Goal: Book appointment/travel/reservation

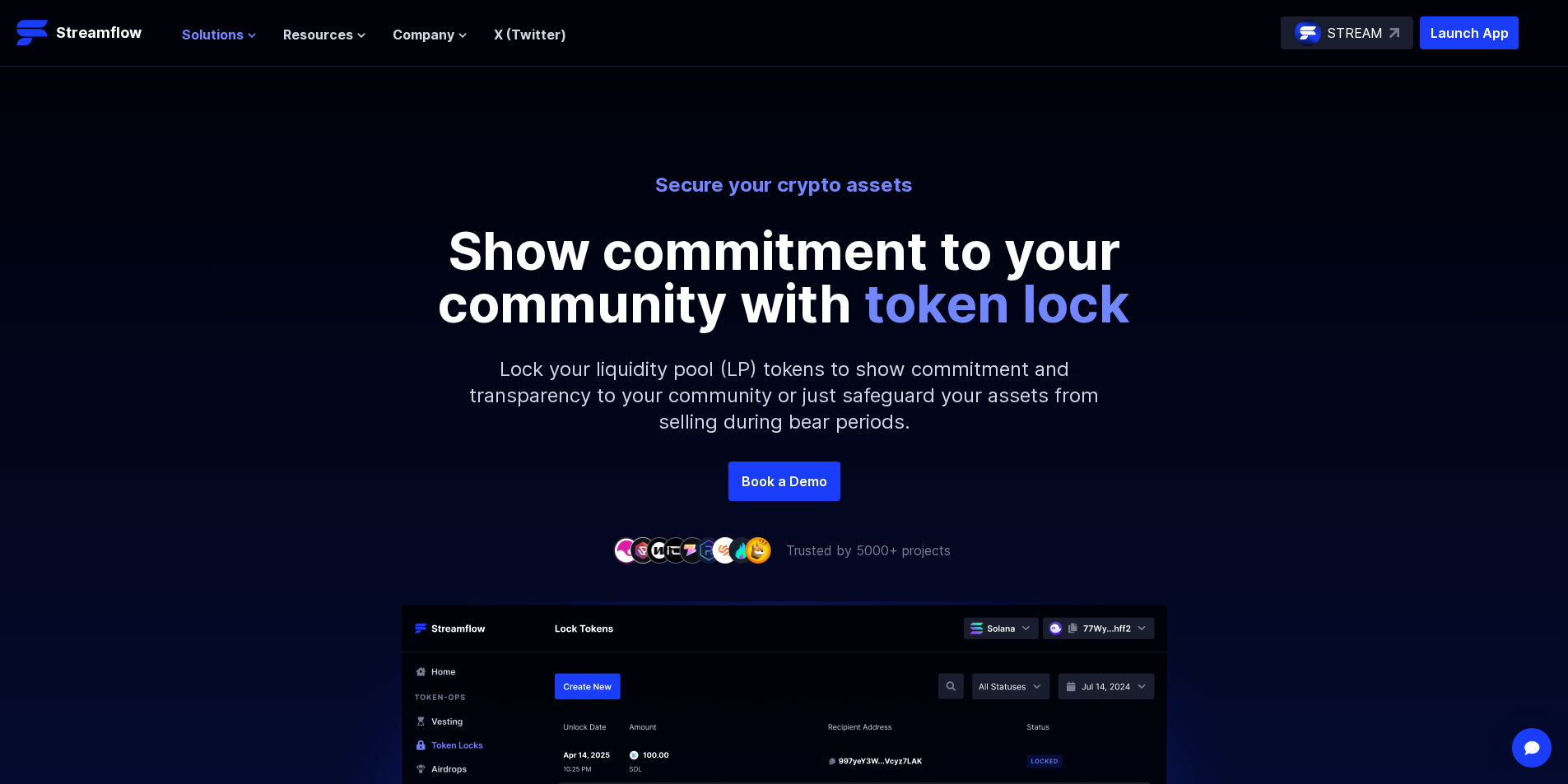
click at [234, 42] on span "Solutions" at bounding box center [212, 35] width 61 height 20
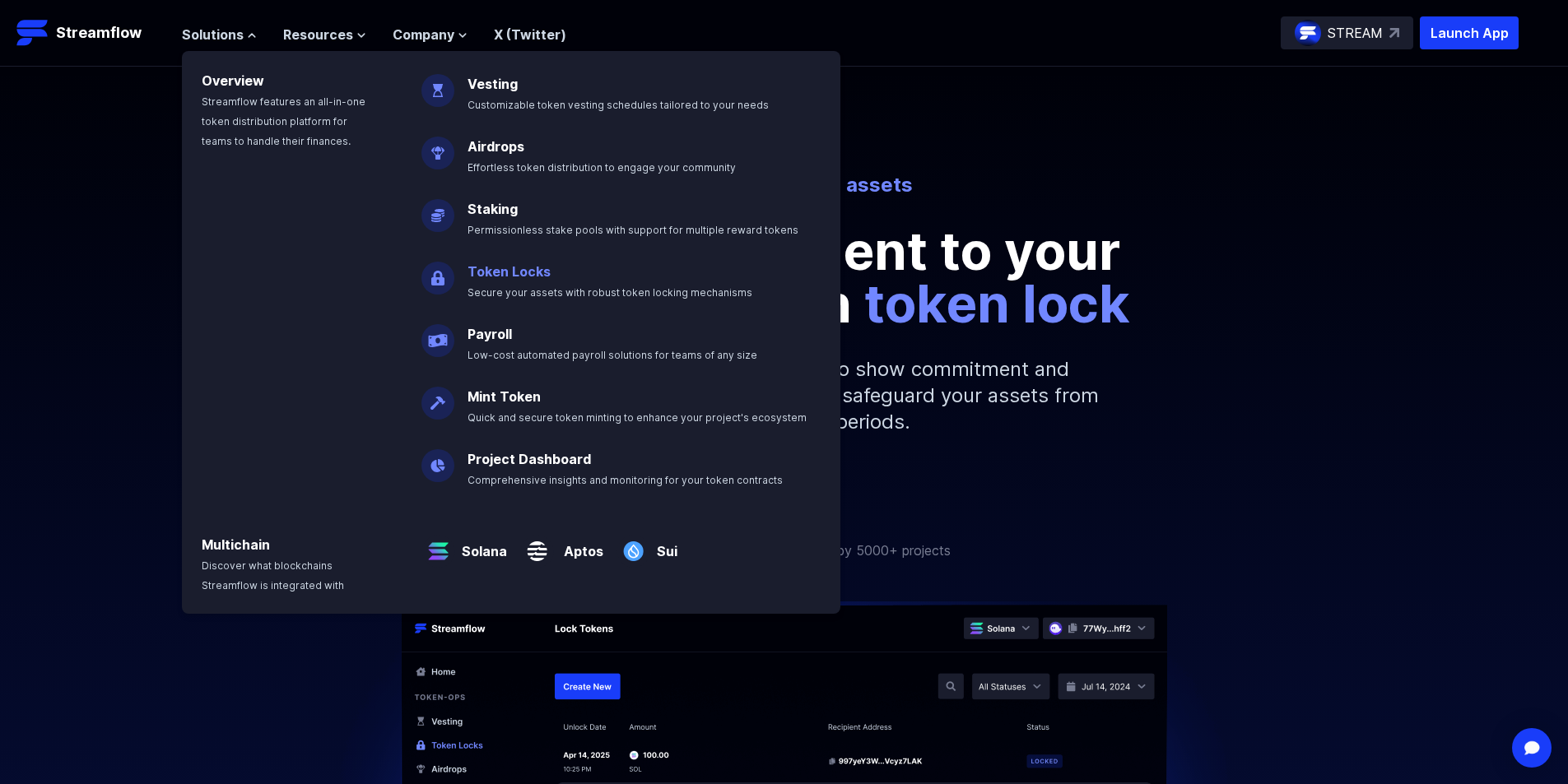
click at [545, 277] on link "Token Locks" at bounding box center [509, 271] width 83 height 17
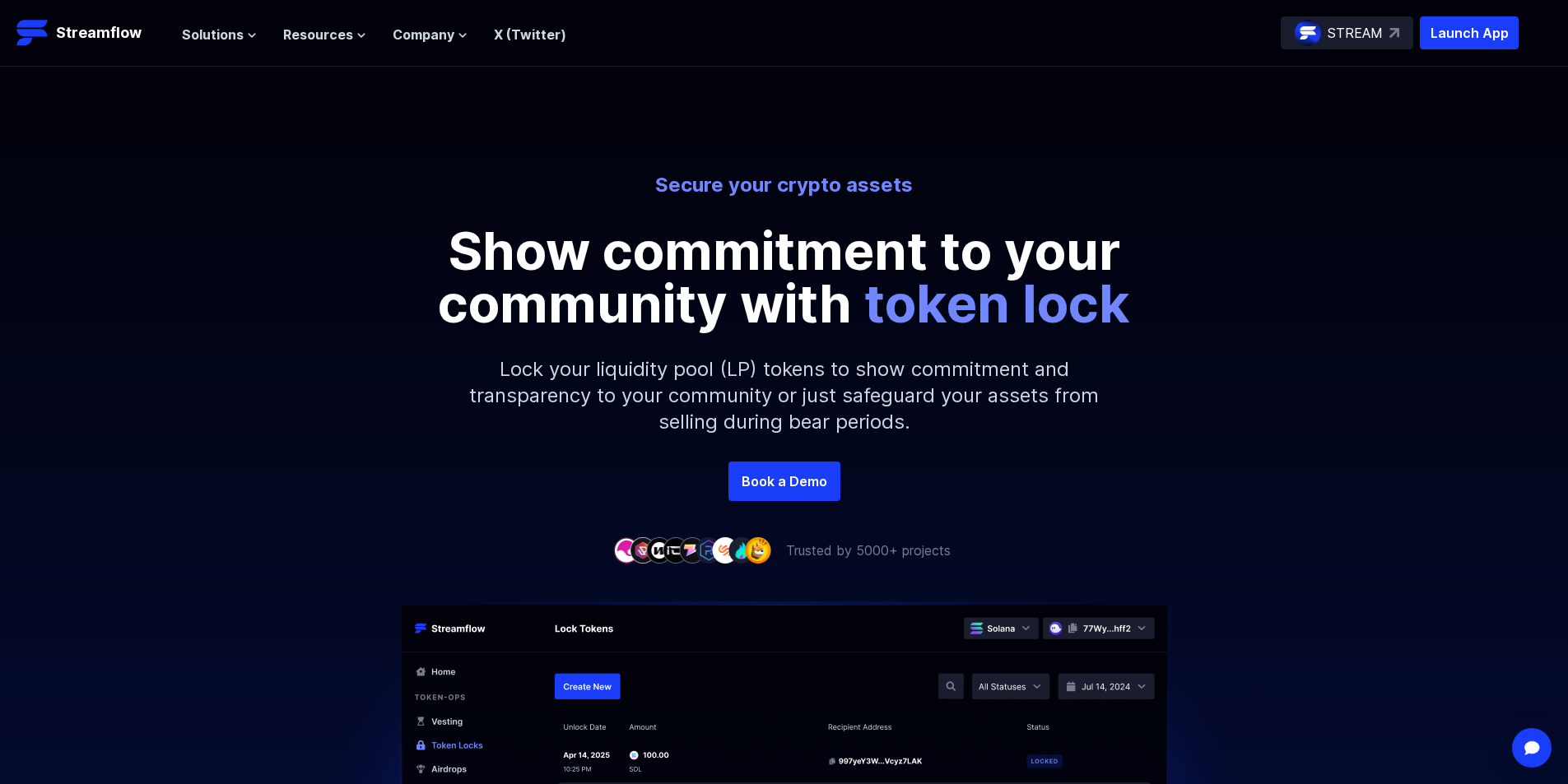
click at [1329, 36] on p "STREAM" at bounding box center [1355, 33] width 55 height 20
click at [803, 485] on link "Book a Demo" at bounding box center [784, 482] width 112 height 40
click at [1469, 243] on div "Secure your crypto assets Show commitment to your community with token lock Loc…" at bounding box center [784, 316] width 1568 height 290
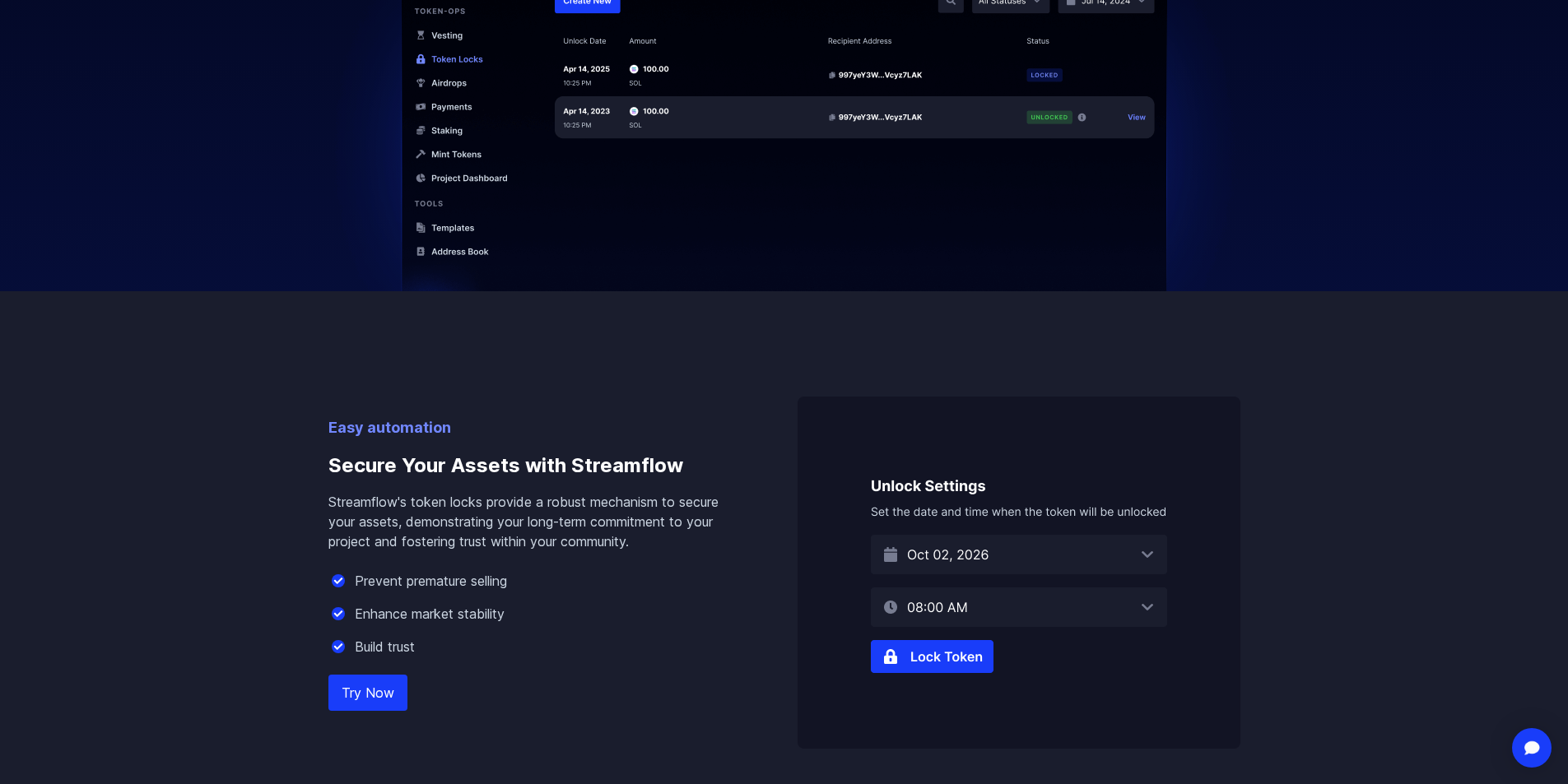
click at [945, 658] on img at bounding box center [1019, 572] width 443 height 353
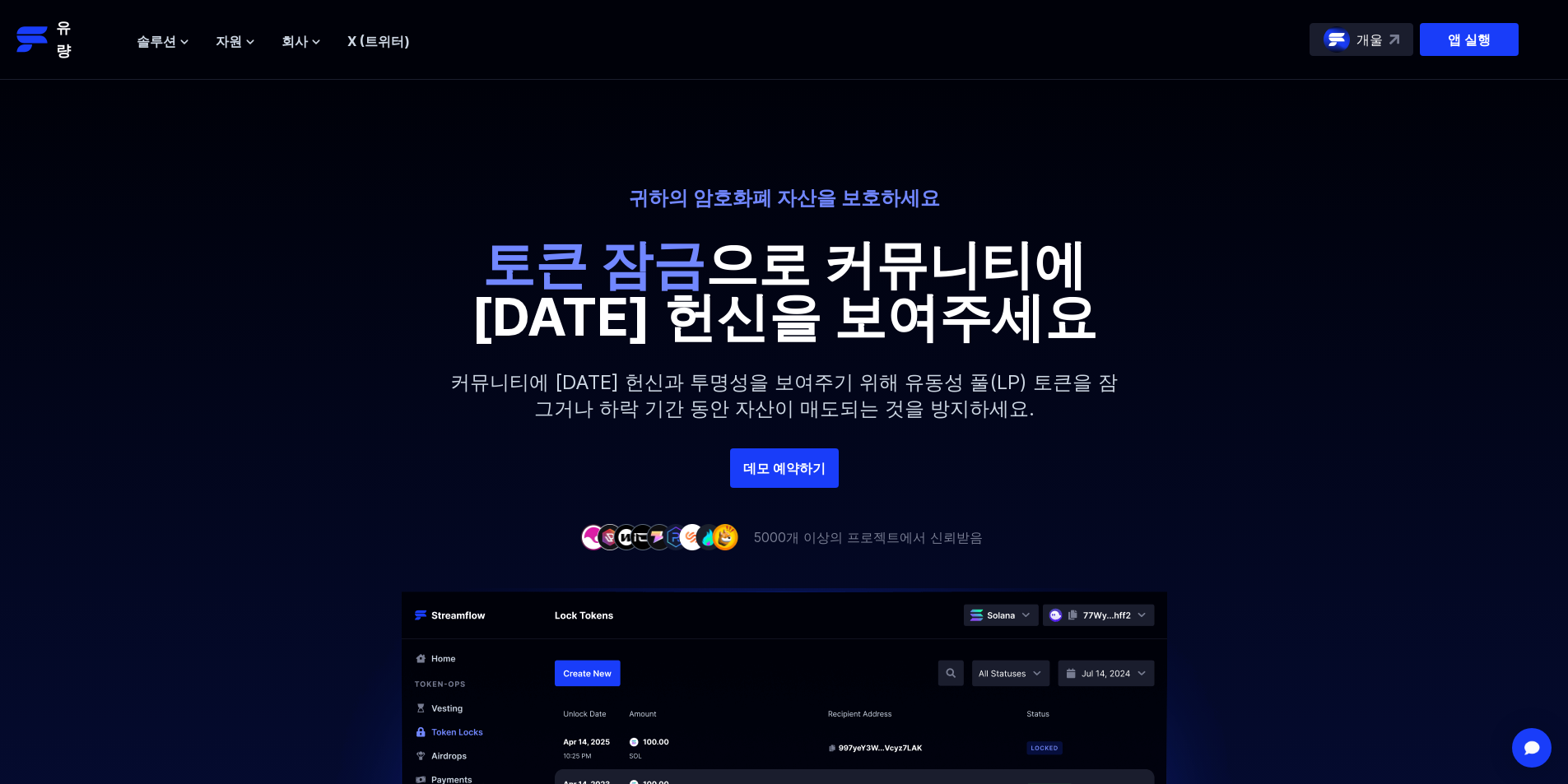
click at [1176, 359] on div "귀하의 암호화폐 자산을 보호하세요 토큰 잠금 으로 커뮤니티에 대한 헌신을 보여주세요 커뮤니티에 대한 헌신과 투명성을 보여주기 위해 유동성 풀(…" at bounding box center [784, 316] width 1568 height 263
click at [790, 456] on link "데모 예약하기" at bounding box center [784, 469] width 109 height 40
click at [1478, 39] on font "앱 실행" at bounding box center [1469, 40] width 43 height 17
